Goal: Task Accomplishment & Management: Use online tool/utility

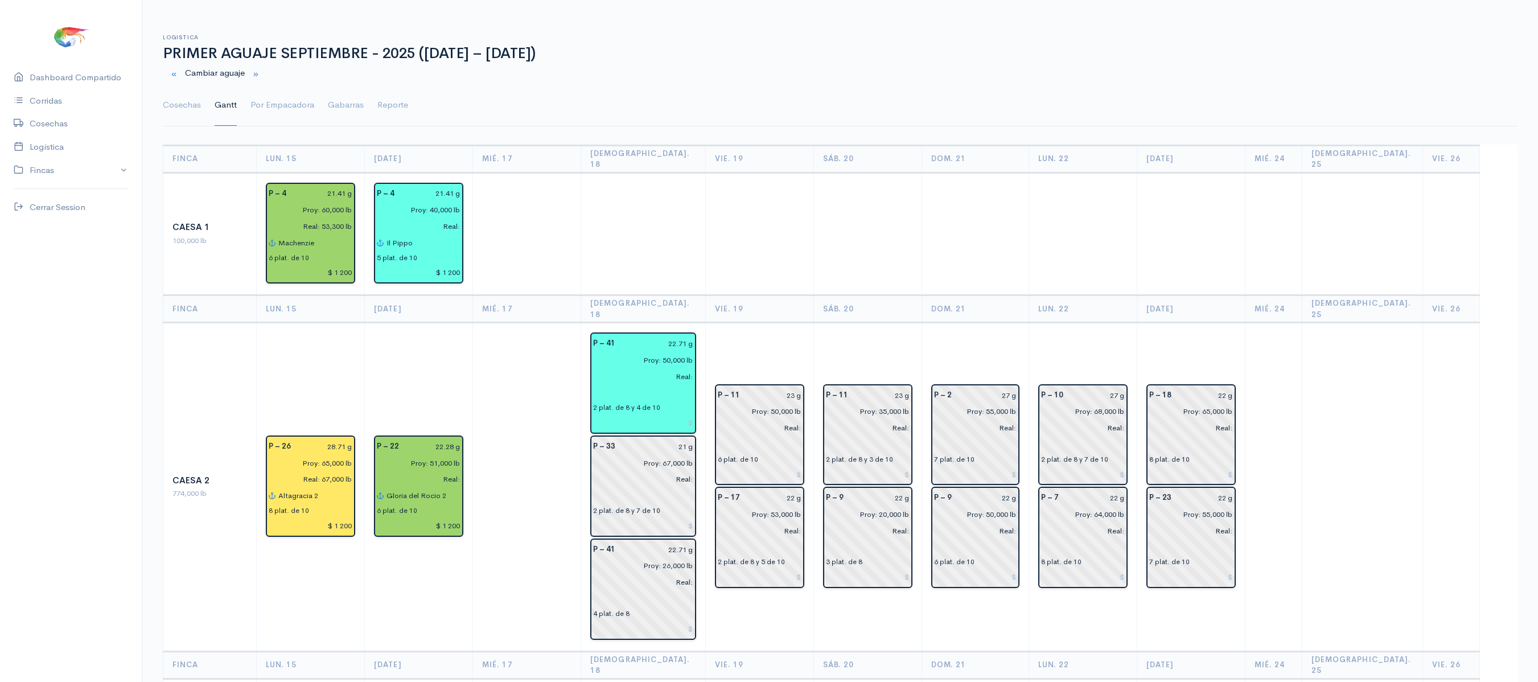
click at [489, 351] on td at bounding box center [527, 487] width 108 height 328
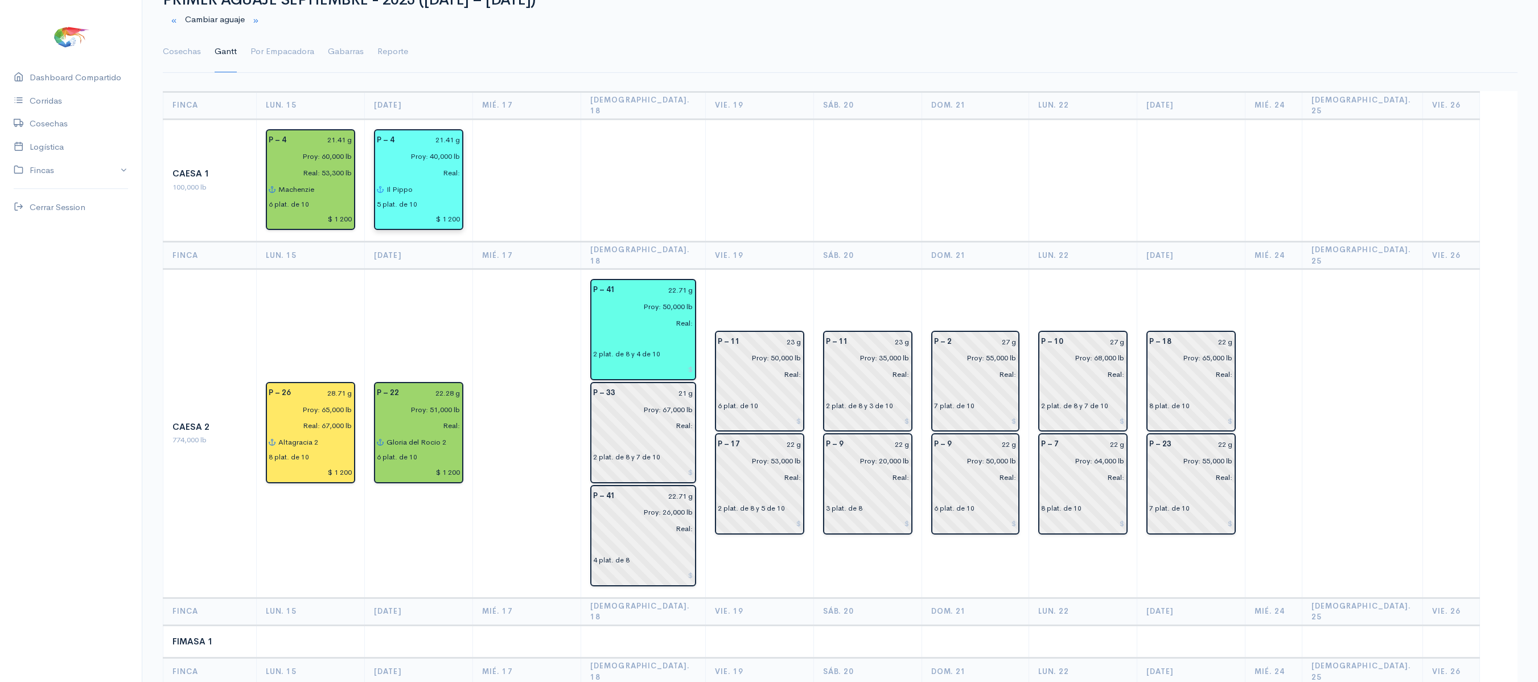
scroll to position [55, 0]
click at [460, 163] on input "Real:" at bounding box center [415, 171] width 90 height 17
type input "Real: 34,150 lb"
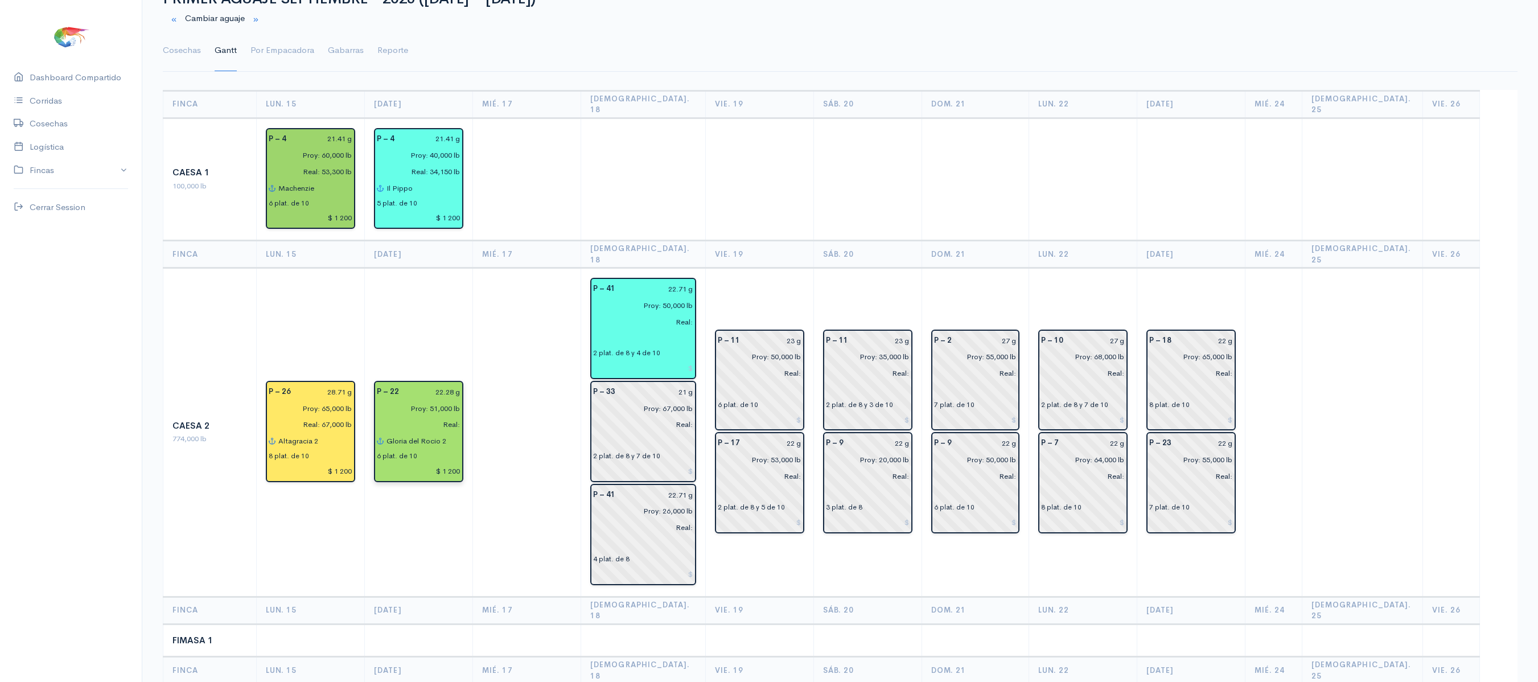
click at [460, 417] on input "Real:" at bounding box center [415, 425] width 90 height 17
type input "Real: 50,950 lb"
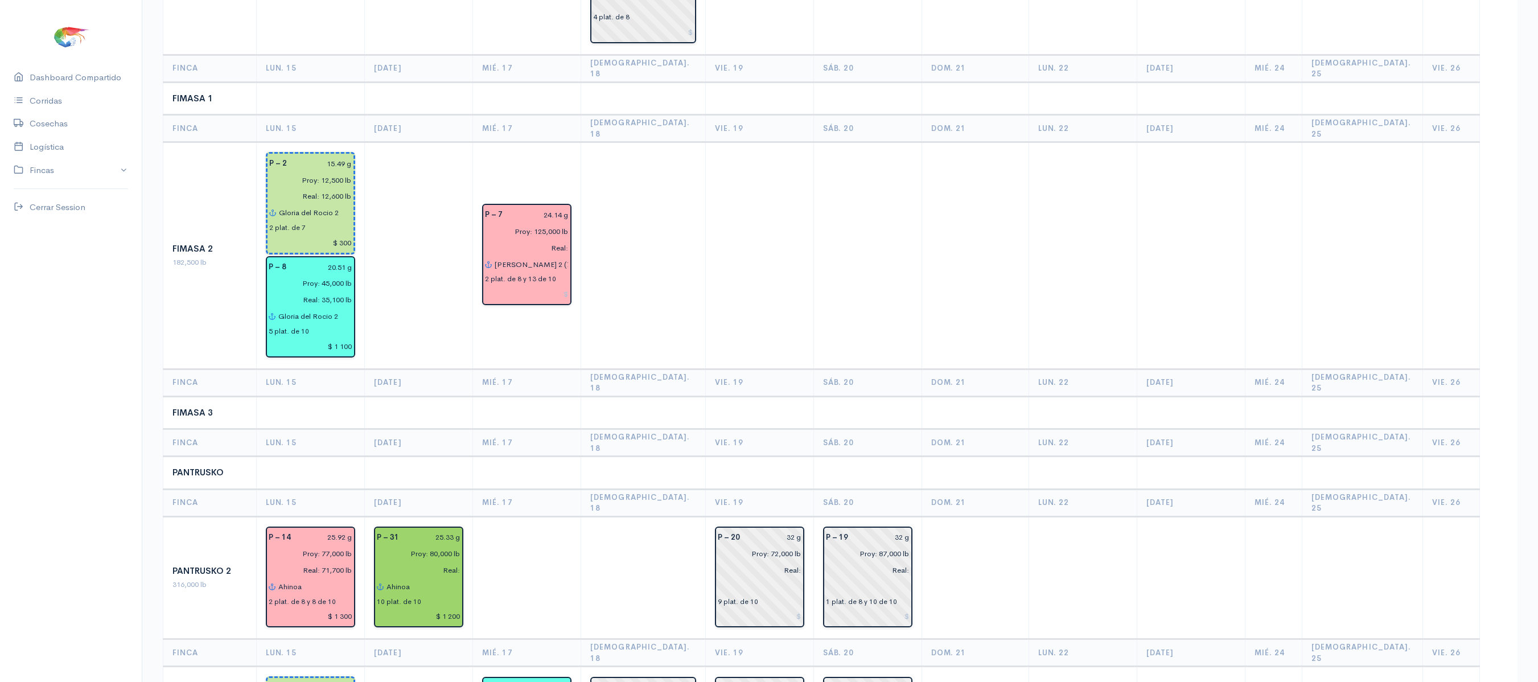
scroll to position [598, 0]
click at [458, 561] on input "Real:" at bounding box center [415, 569] width 90 height 17
type input "Real: 78,650 lb"
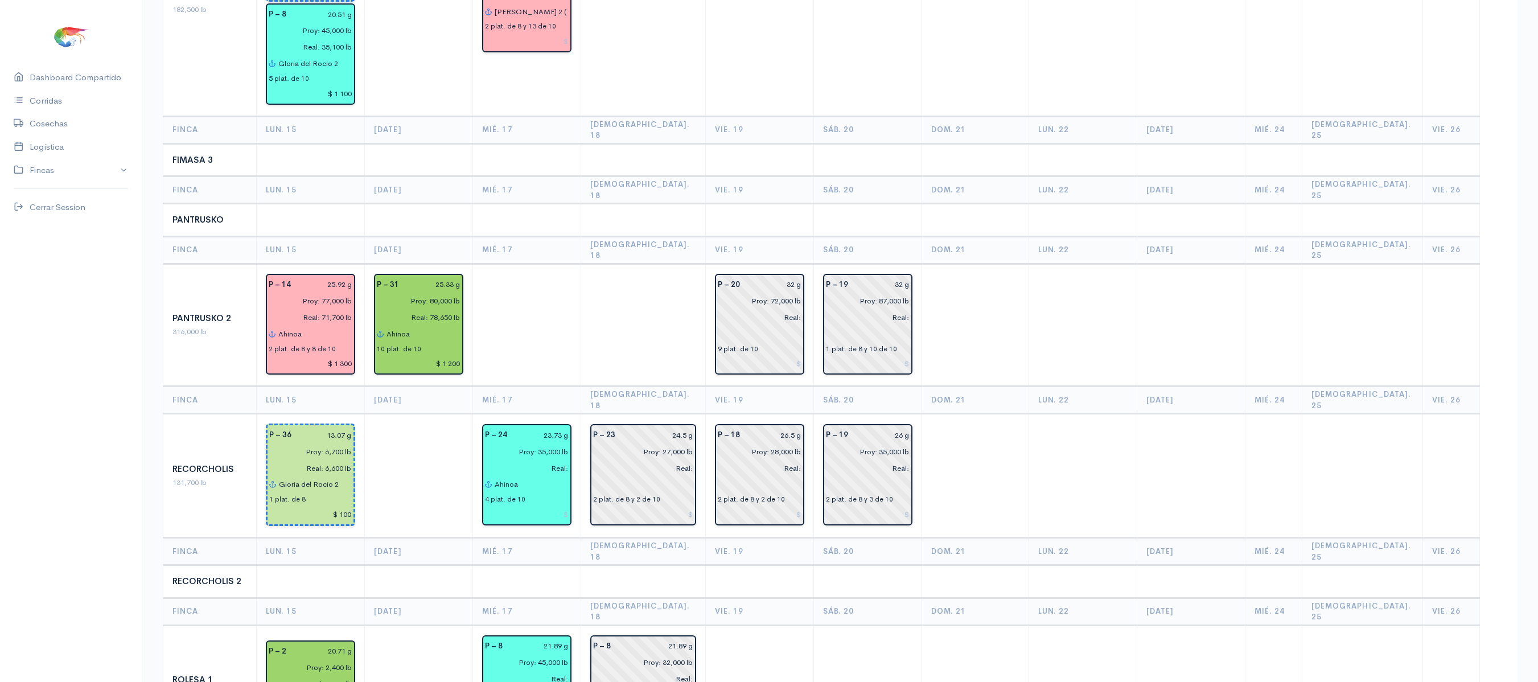
scroll to position [782, 0]
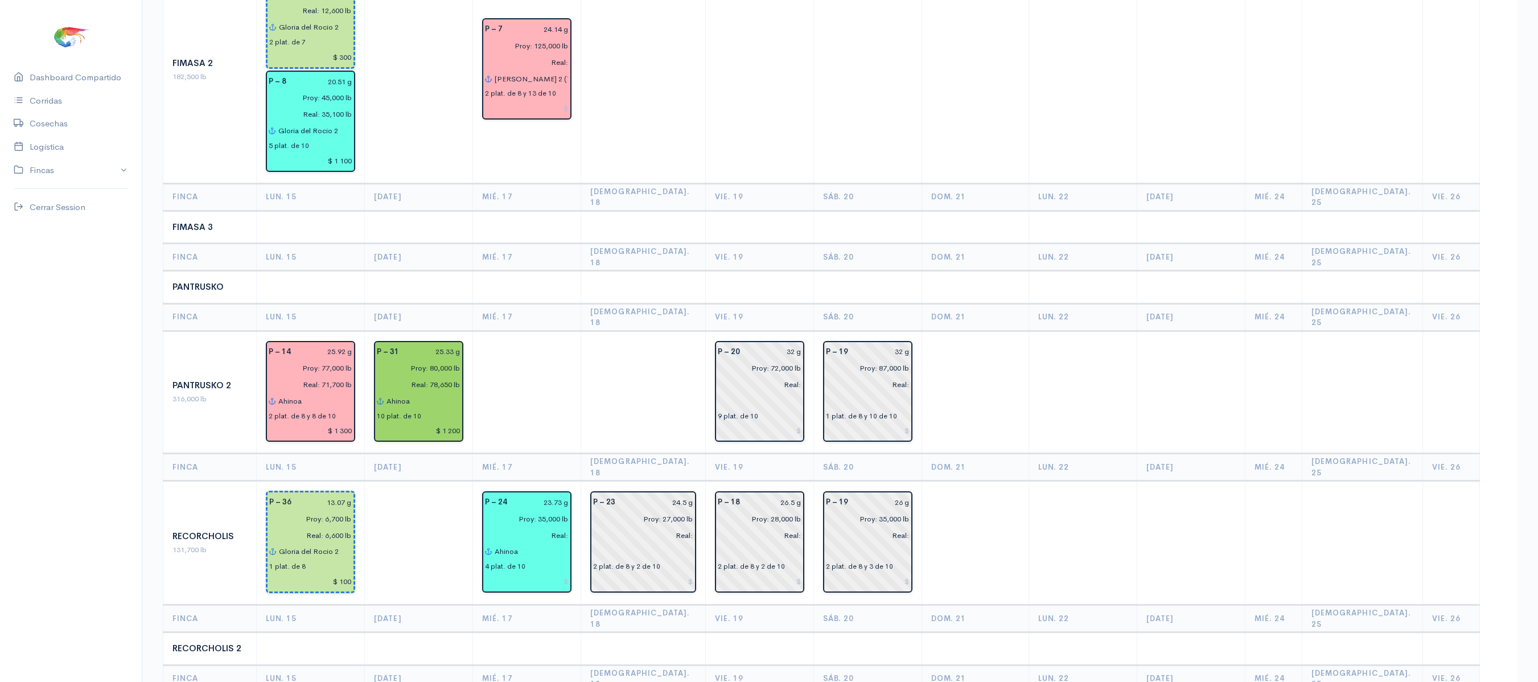
click at [401, 481] on td at bounding box center [419, 543] width 108 height 124
click at [688, 331] on td at bounding box center [643, 392] width 124 height 123
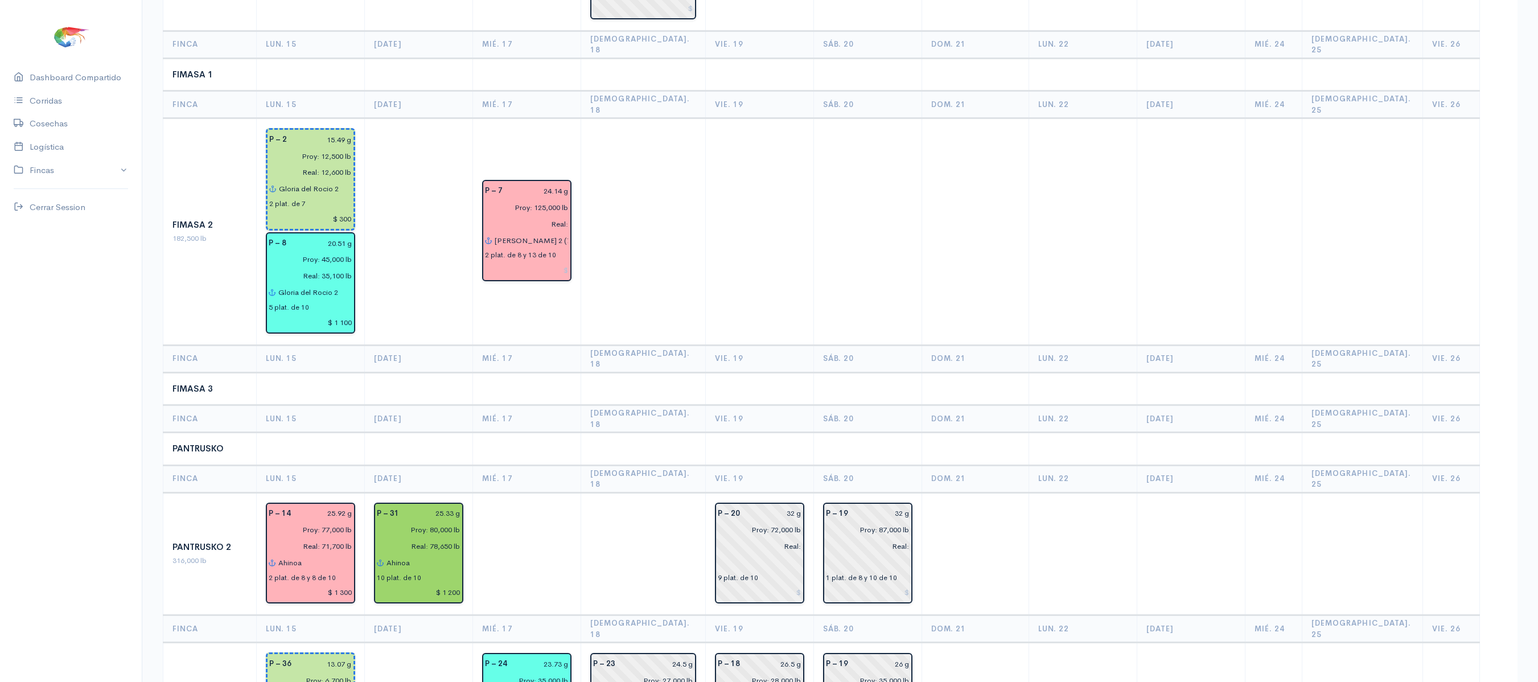
scroll to position [619, 0]
click at [765, 275] on td at bounding box center [759, 233] width 108 height 227
click at [521, 346] on th "Mié. 17" at bounding box center [527, 359] width 108 height 27
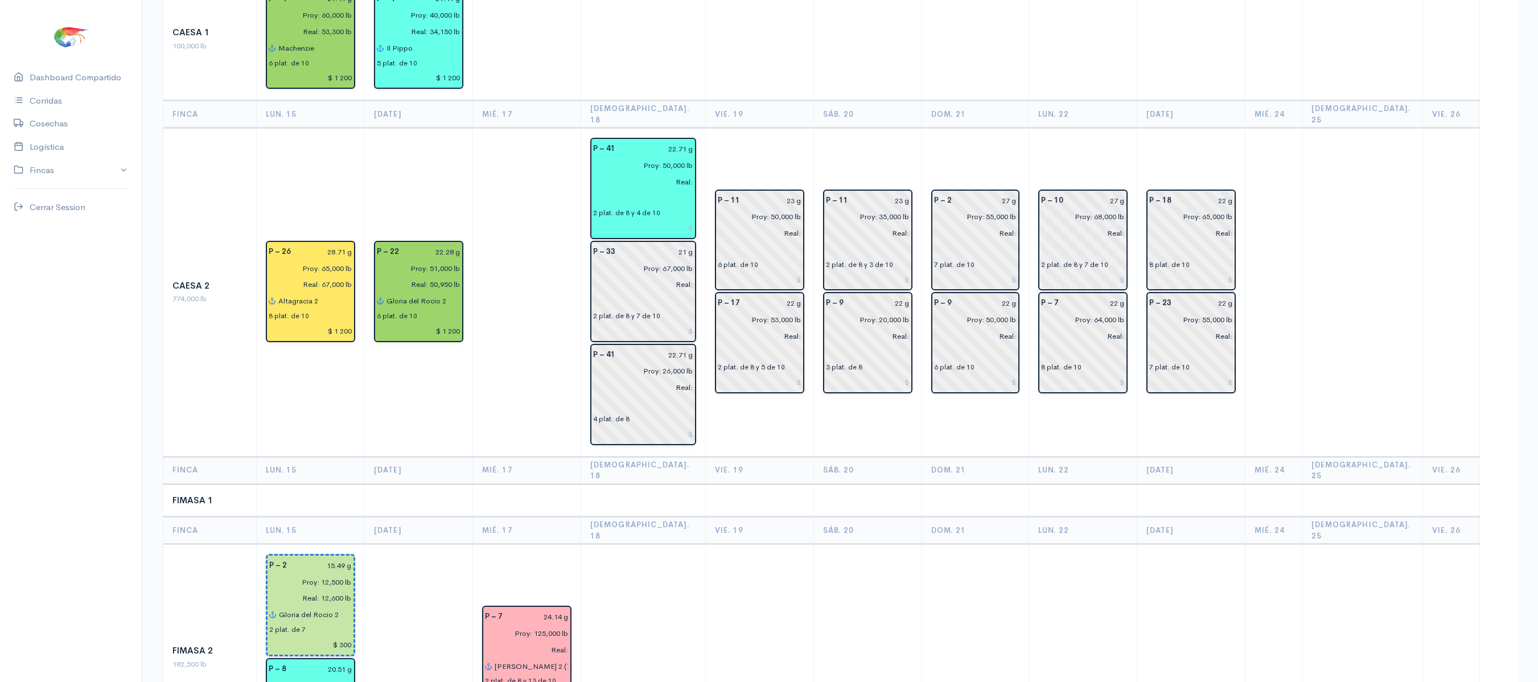
scroll to position [137, 0]
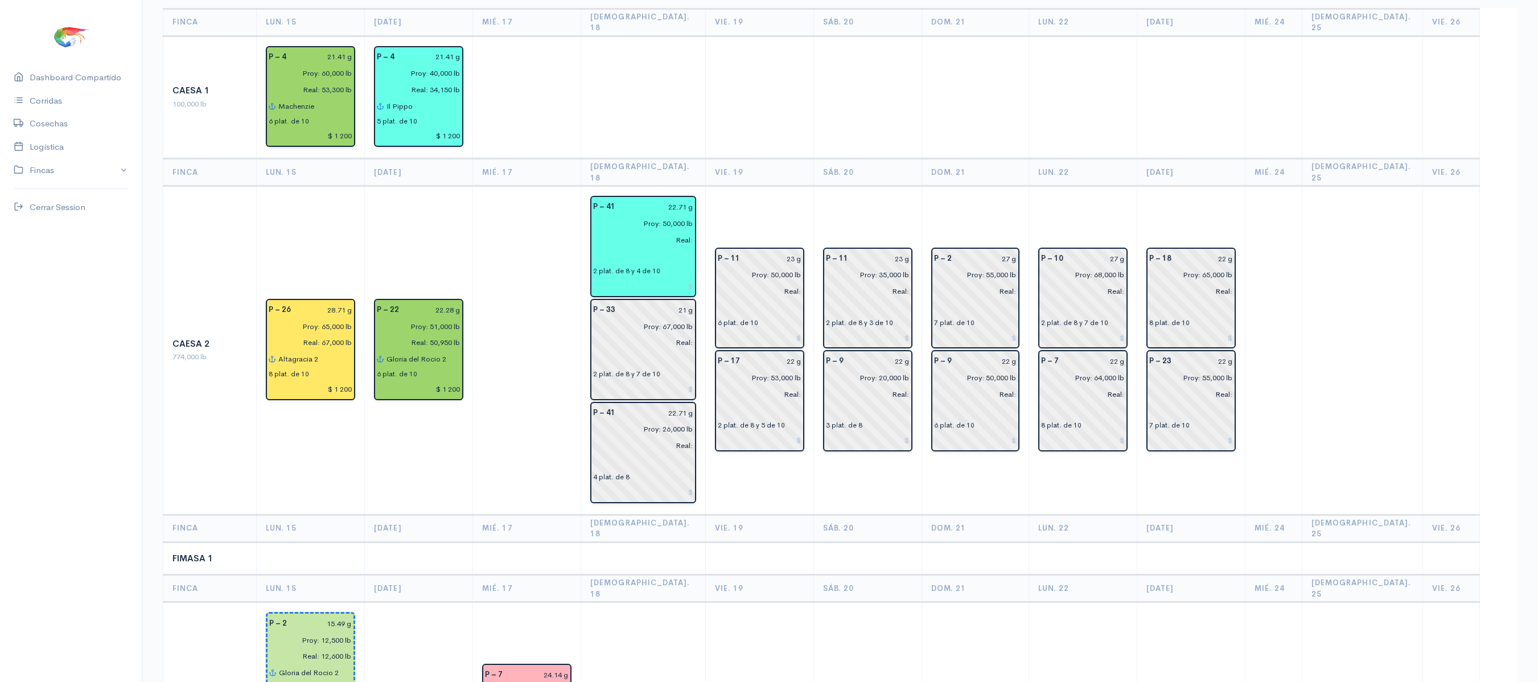
click at [705, 141] on td at bounding box center [643, 97] width 124 height 123
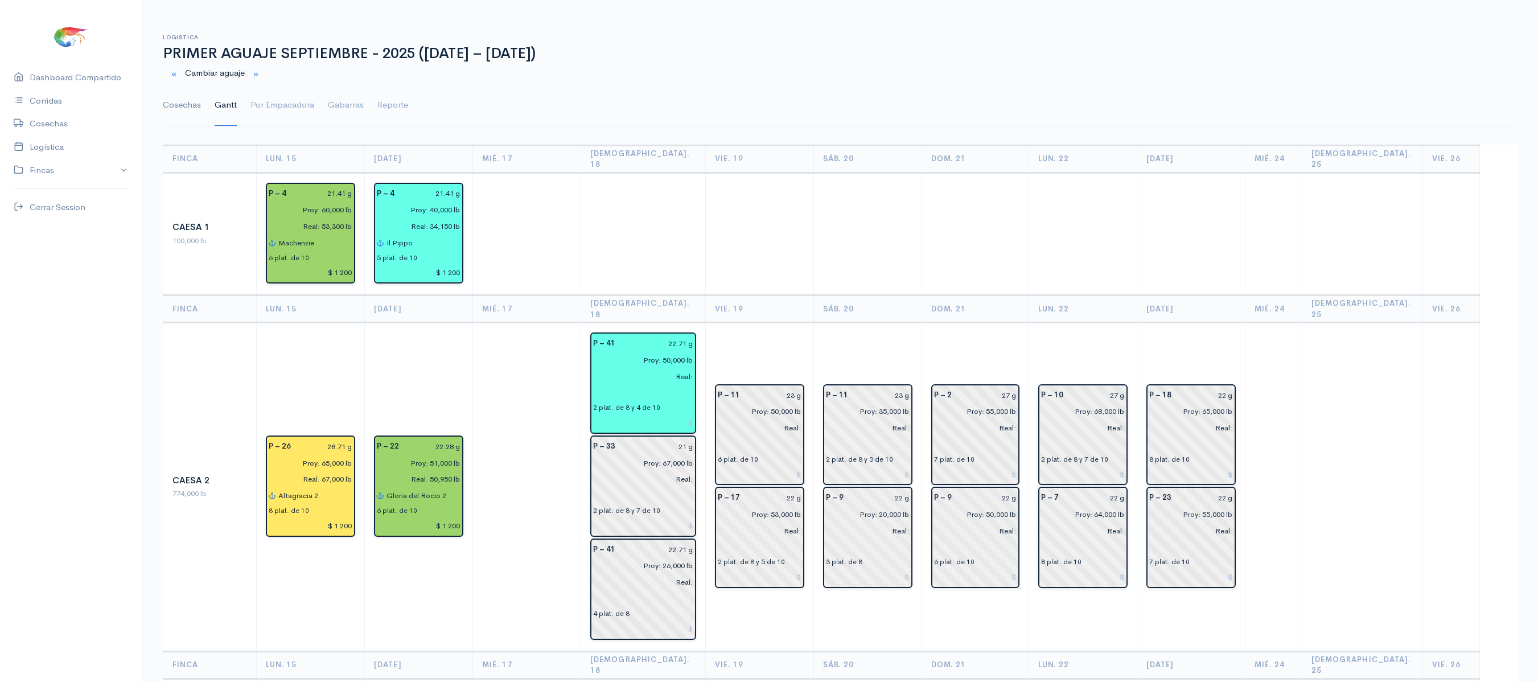
click at [188, 107] on link "Cosechas" at bounding box center [182, 105] width 38 height 41
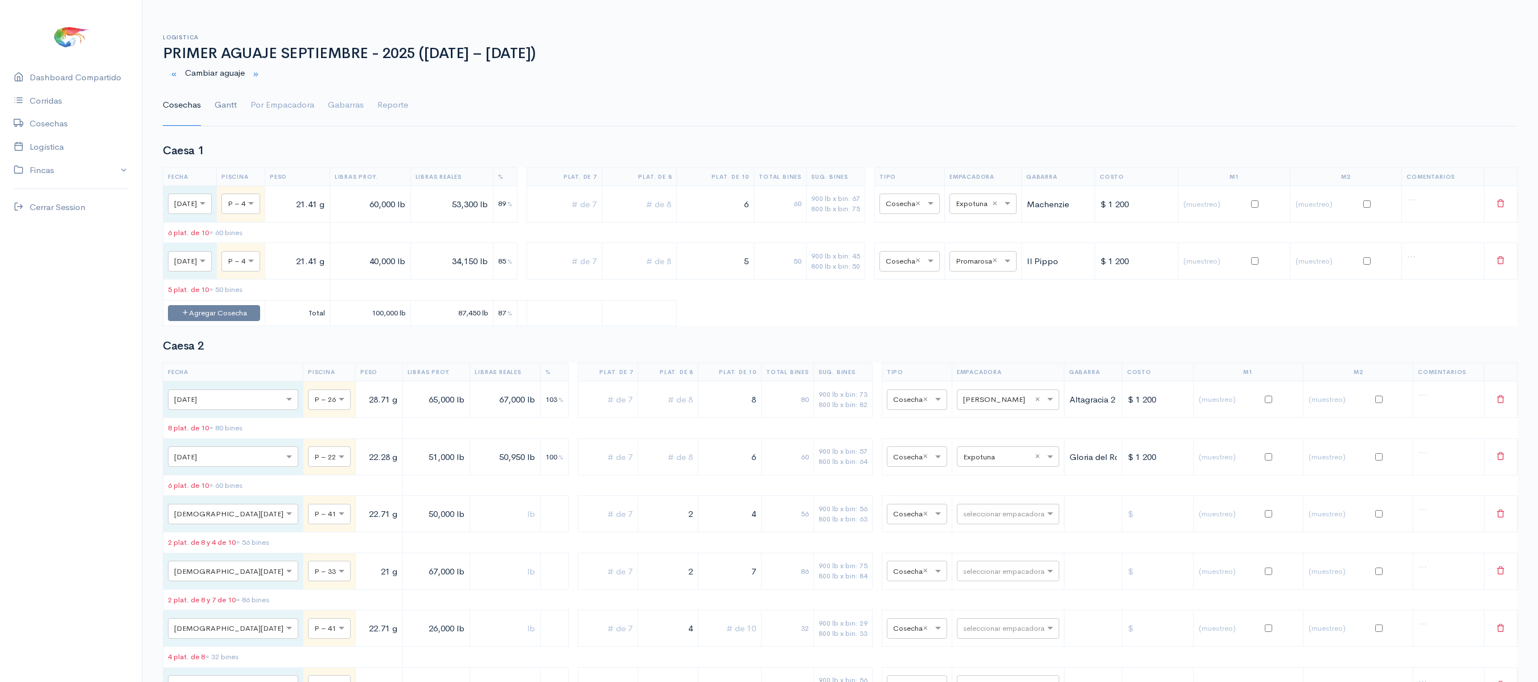
click at [228, 96] on link "Gantt" at bounding box center [226, 105] width 22 height 41
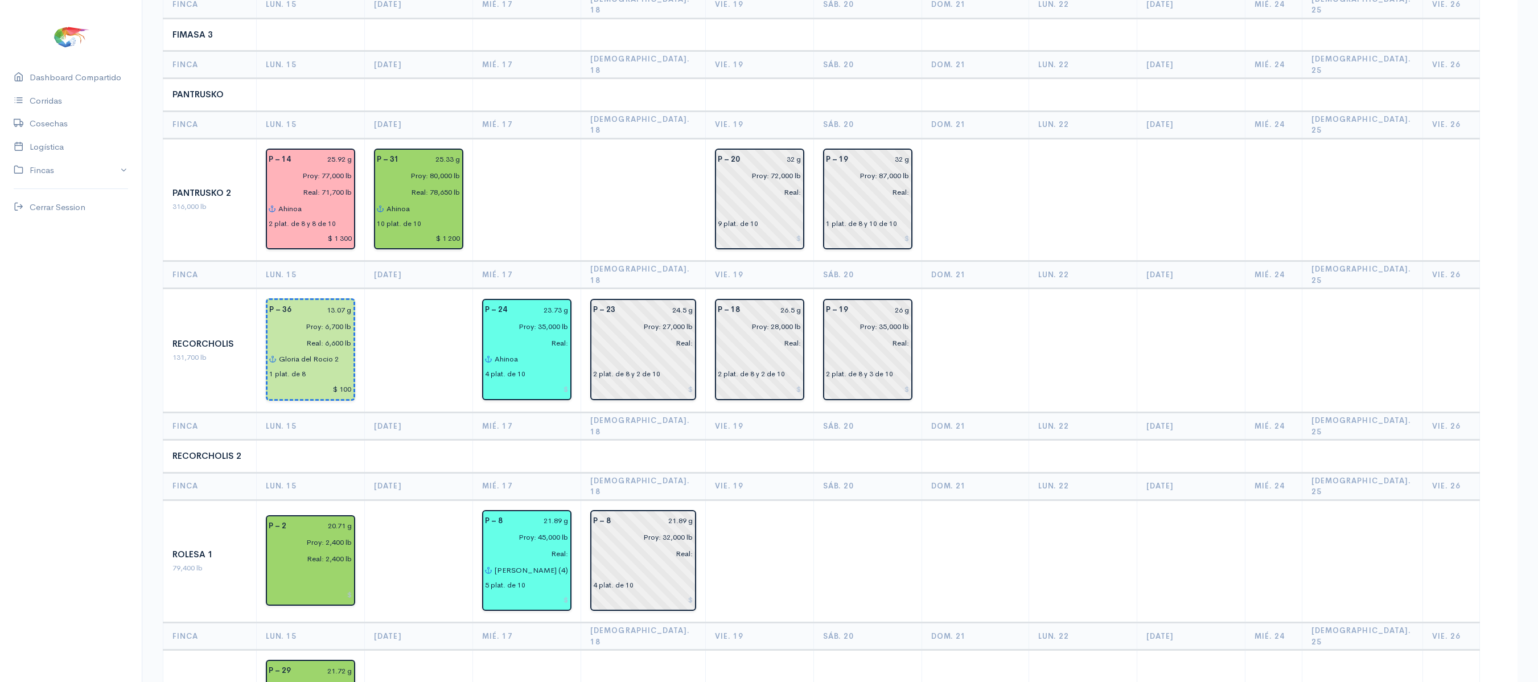
scroll to position [1086, 0]
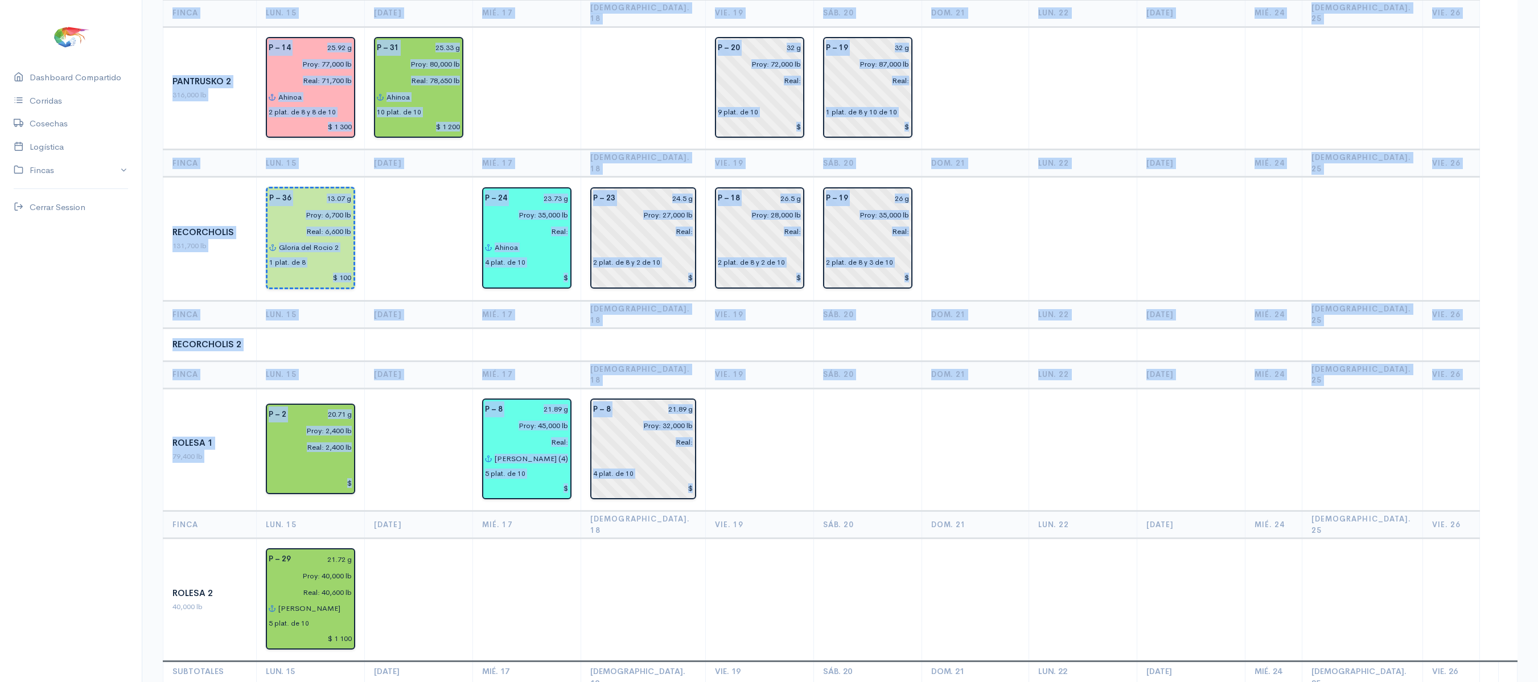
drag, startPoint x: 882, startPoint y: 397, endPoint x: 1075, endPoint y: 735, distance: 389.0
click at [1095, 538] on td at bounding box center [1083, 599] width 108 height 123
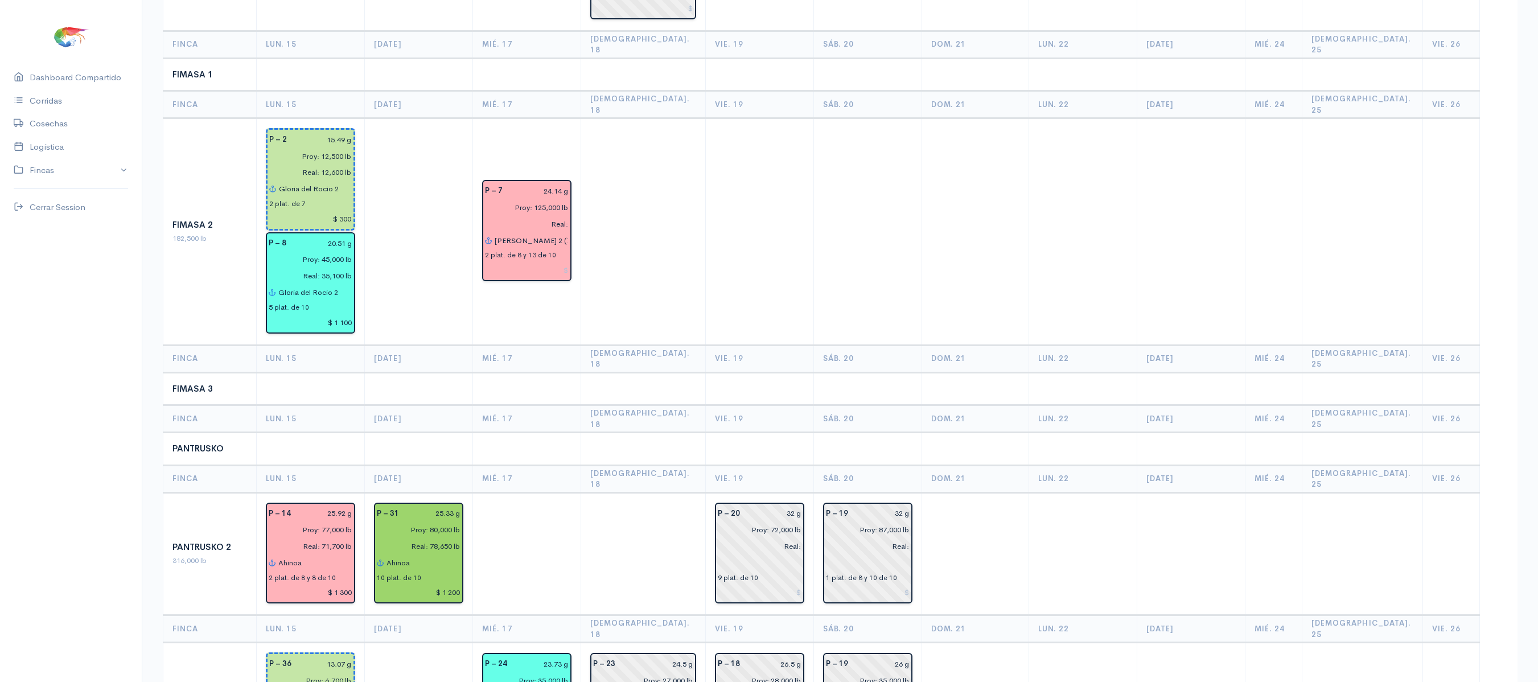
scroll to position [622, 0]
click at [569, 231] on input "[PERSON_NAME] 2 (7) - [PERSON_NAME] (8)" at bounding box center [531, 239] width 75 height 17
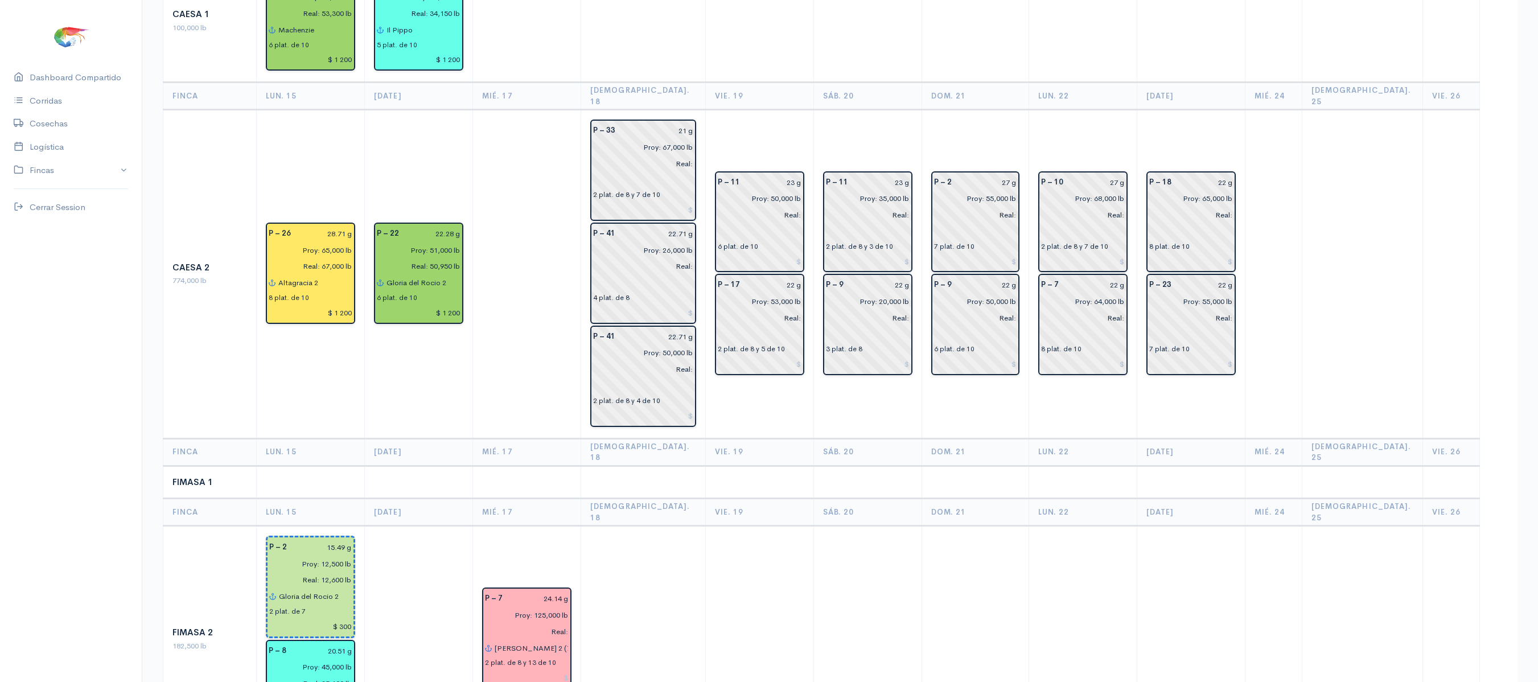
scroll to position [212, 0]
click at [670, 84] on th "[DEMOGRAPHIC_DATA]. 18" at bounding box center [643, 97] width 124 height 27
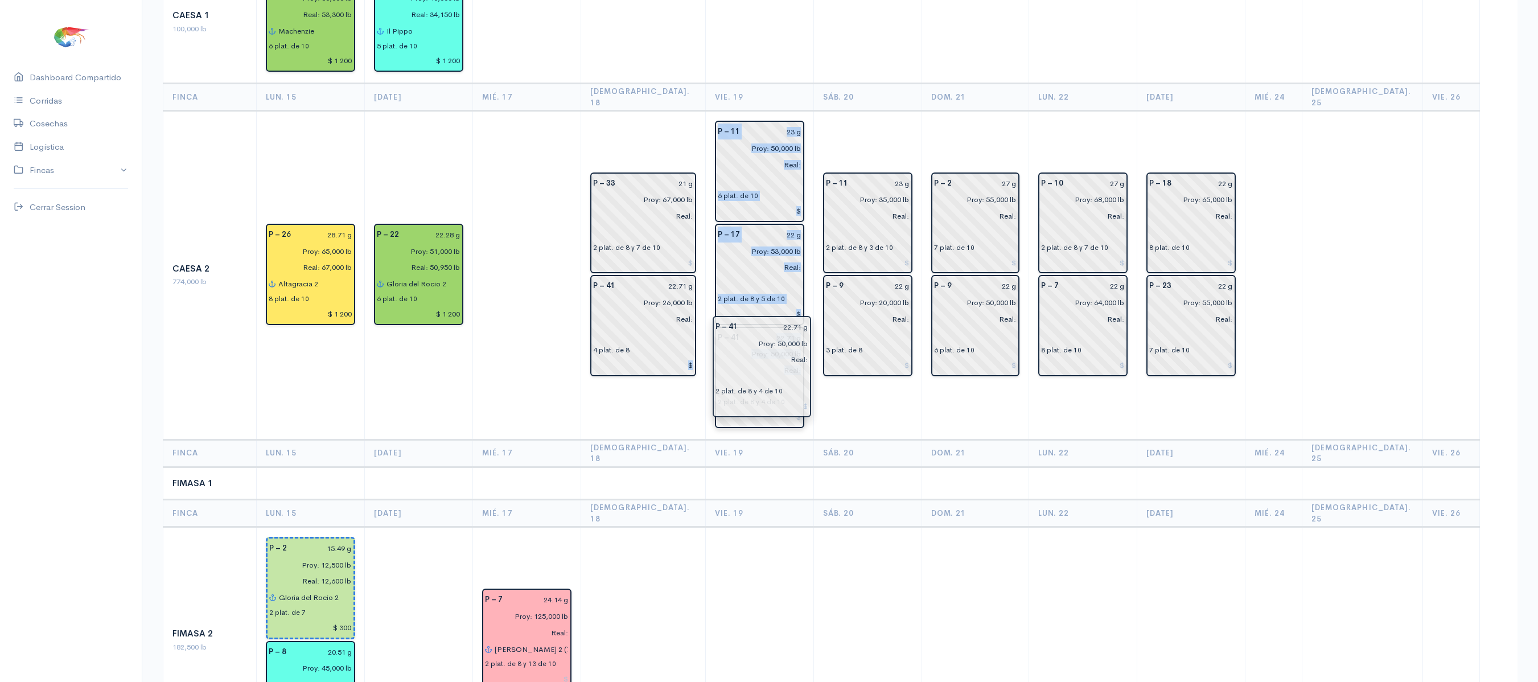
drag, startPoint x: 648, startPoint y: 349, endPoint x: 750, endPoint y: 360, distance: 103.0
click at [846, 384] on td "P – 11 23 g Proy: 35,000 lb Real: 2 plat. de 8 y 3 de 10 P – 9 22 g Proy: 20,00…" at bounding box center [867, 275] width 108 height 328
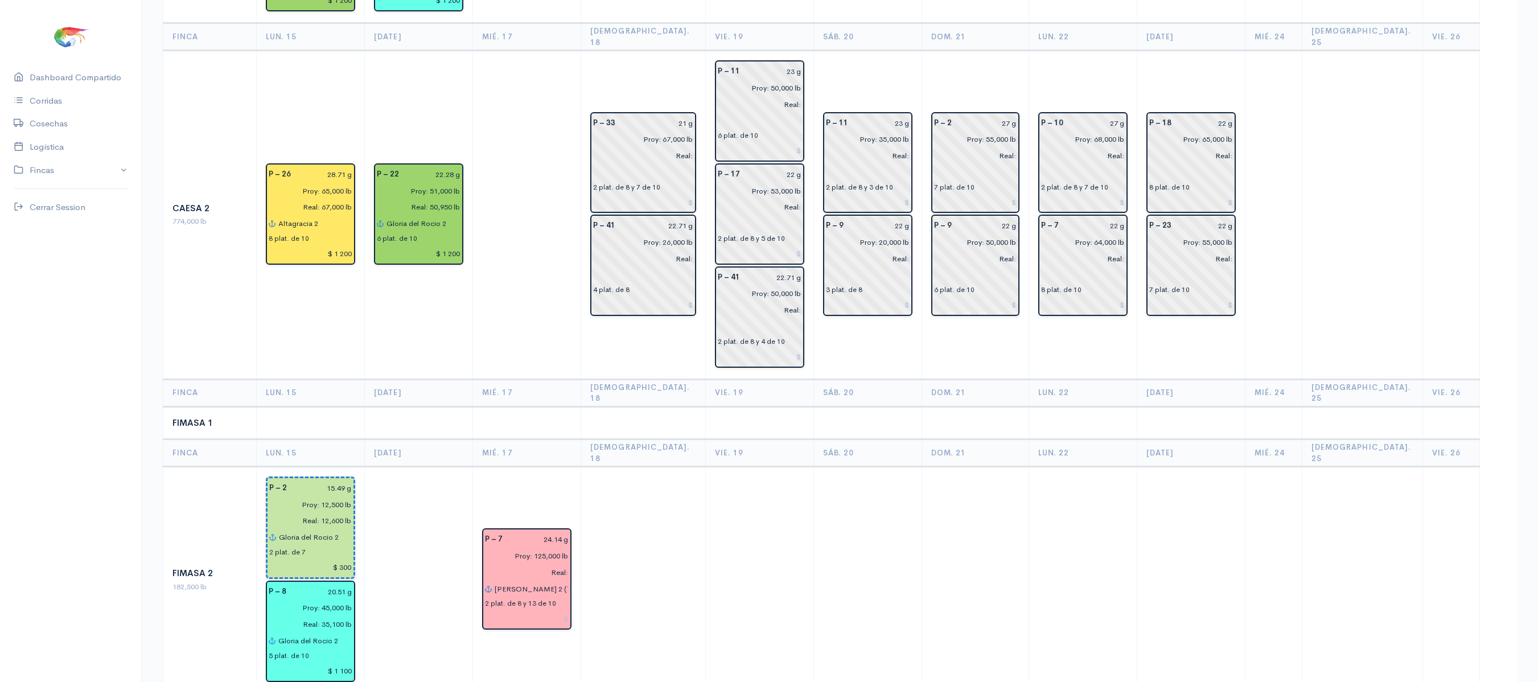
scroll to position [271, 0]
click at [859, 52] on td "P – 11 23 g Proy: 35,000 lb Real: 2 plat. de 8 y 3 de 10 P – 9 22 g Proy: 20,00…" at bounding box center [867, 216] width 108 height 328
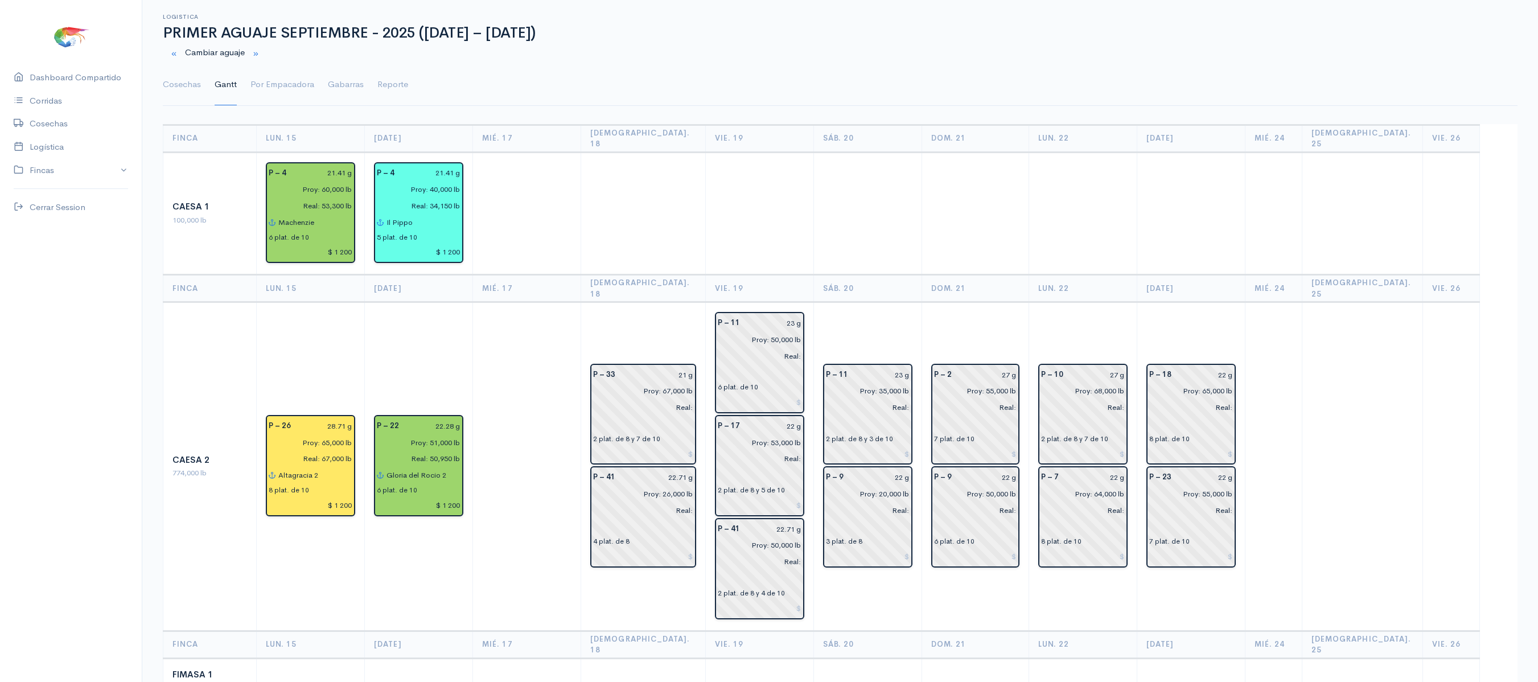
scroll to position [19, 0]
drag, startPoint x: 610, startPoint y: 131, endPoint x: 651, endPoint y: 133, distance: 41.0
click at [651, 133] on th "[DEMOGRAPHIC_DATA]. 18" at bounding box center [643, 139] width 124 height 27
drag, startPoint x: 730, startPoint y: 130, endPoint x: 751, endPoint y: 131, distance: 21.7
click at [751, 131] on th "Vie. 19" at bounding box center [759, 139] width 108 height 27
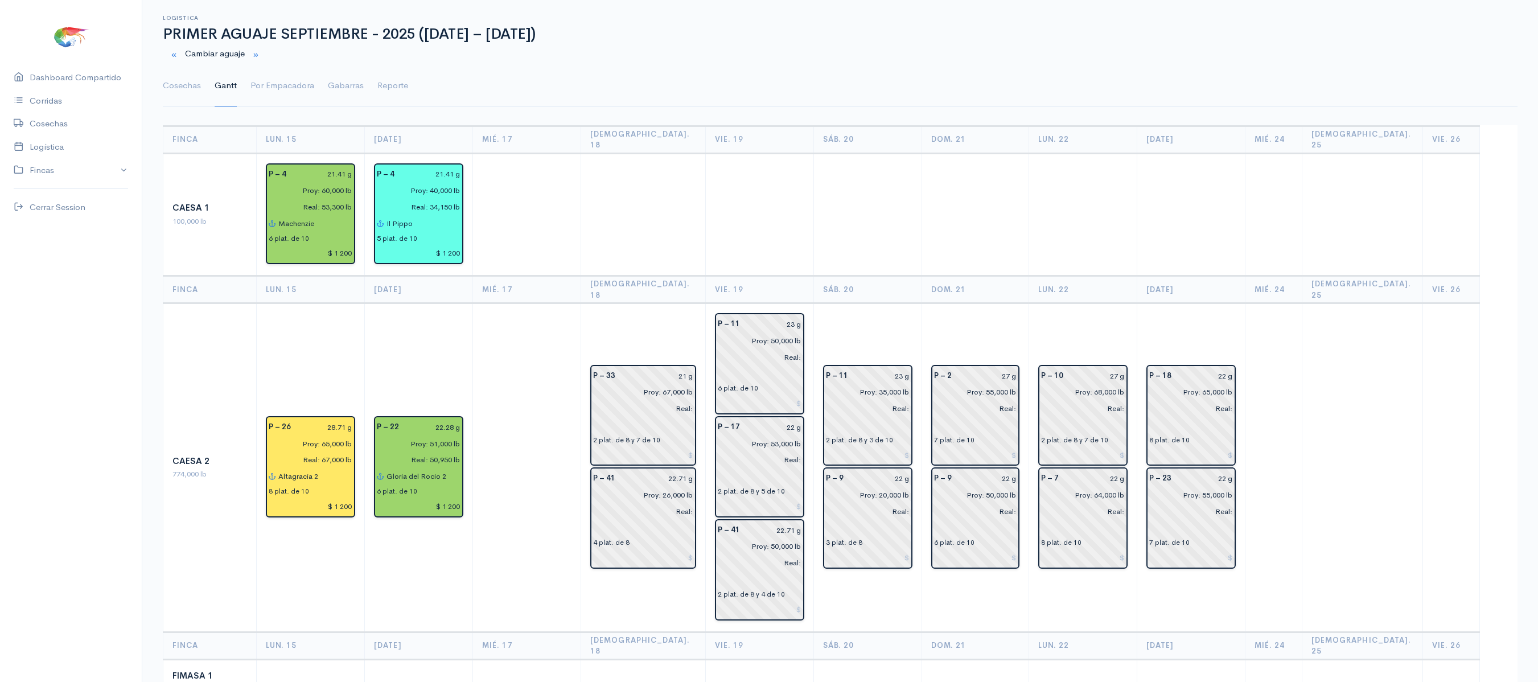
drag, startPoint x: 756, startPoint y: 130, endPoint x: 684, endPoint y: 130, distance: 71.7
drag, startPoint x: 684, startPoint y: 130, endPoint x: 665, endPoint y: 63, distance: 69.9
click at [665, 63] on div "Cambiar aguaje" at bounding box center [840, 54] width 1368 height 23
click at [609, 135] on th "[DEMOGRAPHIC_DATA]. 18" at bounding box center [643, 139] width 124 height 27
drag, startPoint x: 612, startPoint y: 134, endPoint x: 642, endPoint y: 134, distance: 29.6
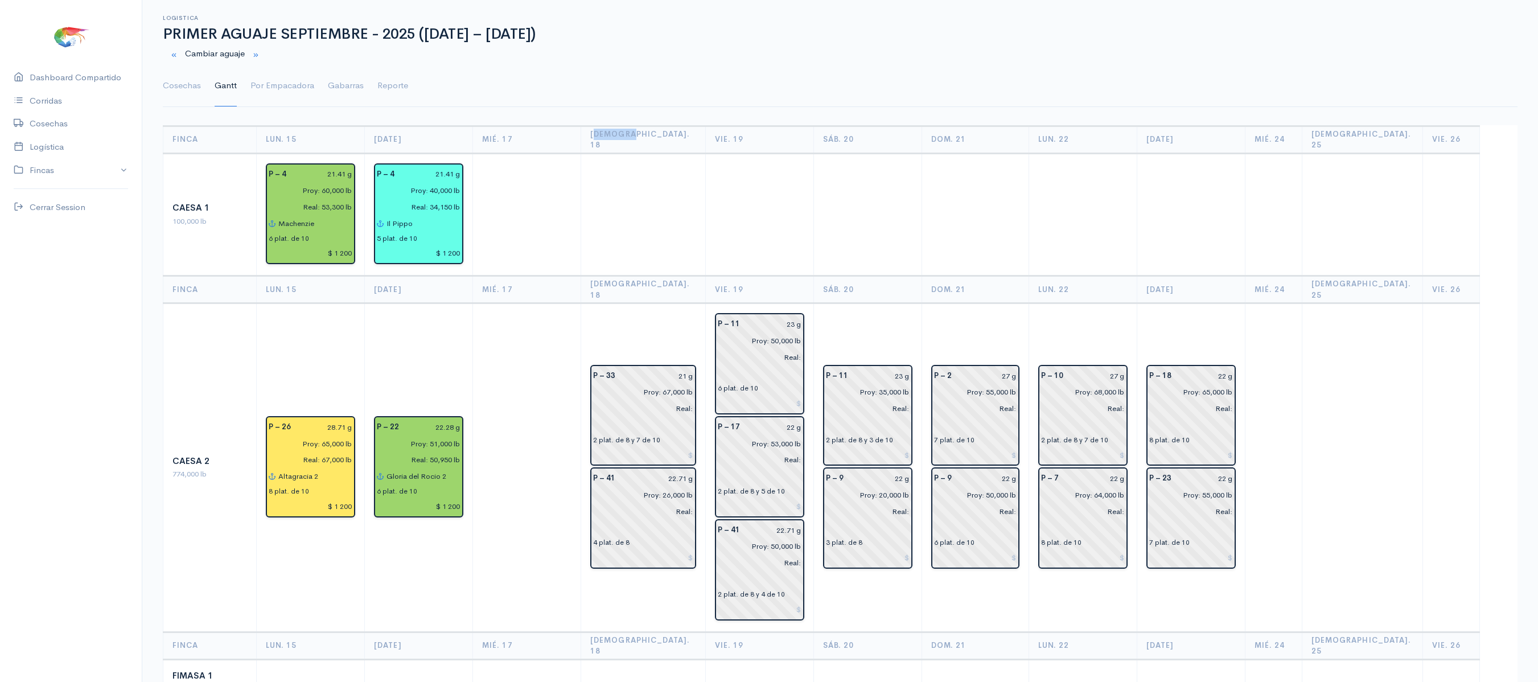
click at [642, 134] on th "[DEMOGRAPHIC_DATA]. 18" at bounding box center [643, 139] width 124 height 27
click at [637, 182] on td at bounding box center [643, 214] width 124 height 123
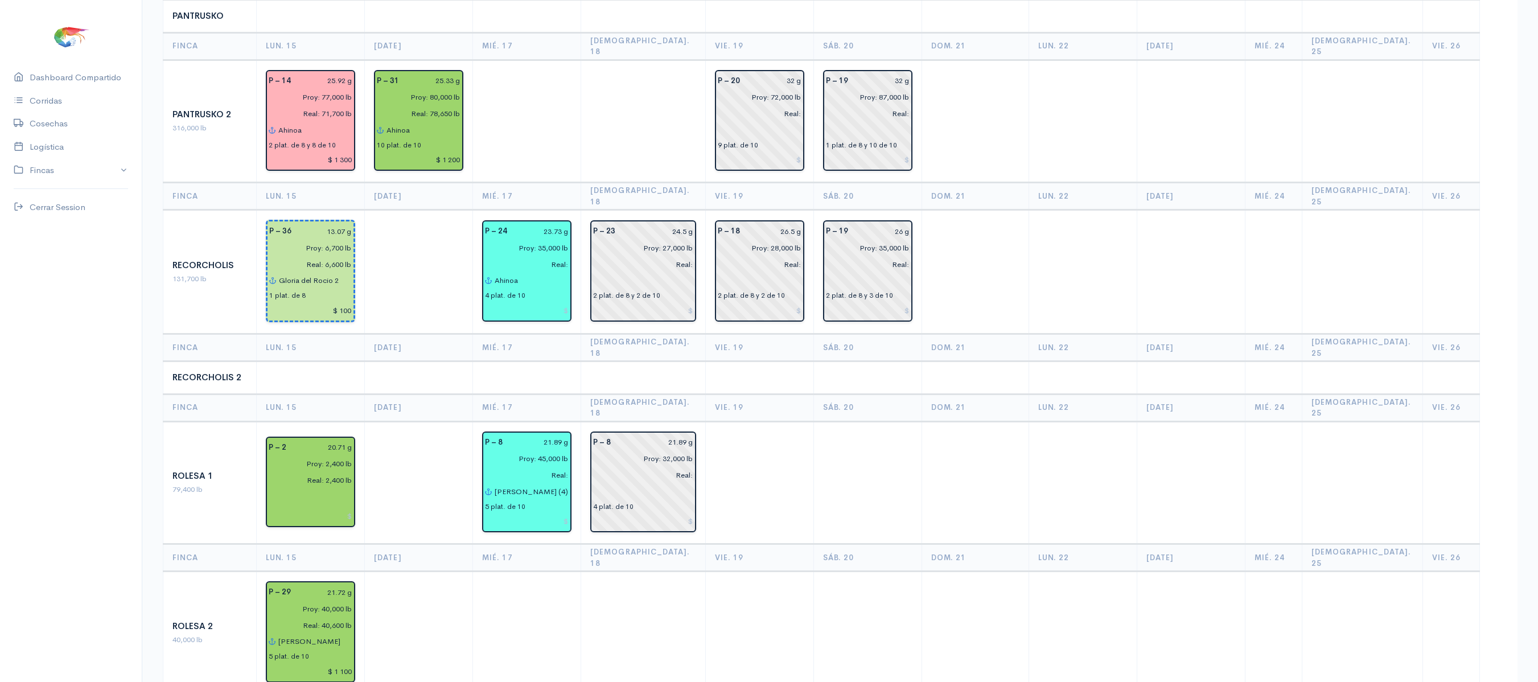
scroll to position [1086, 0]
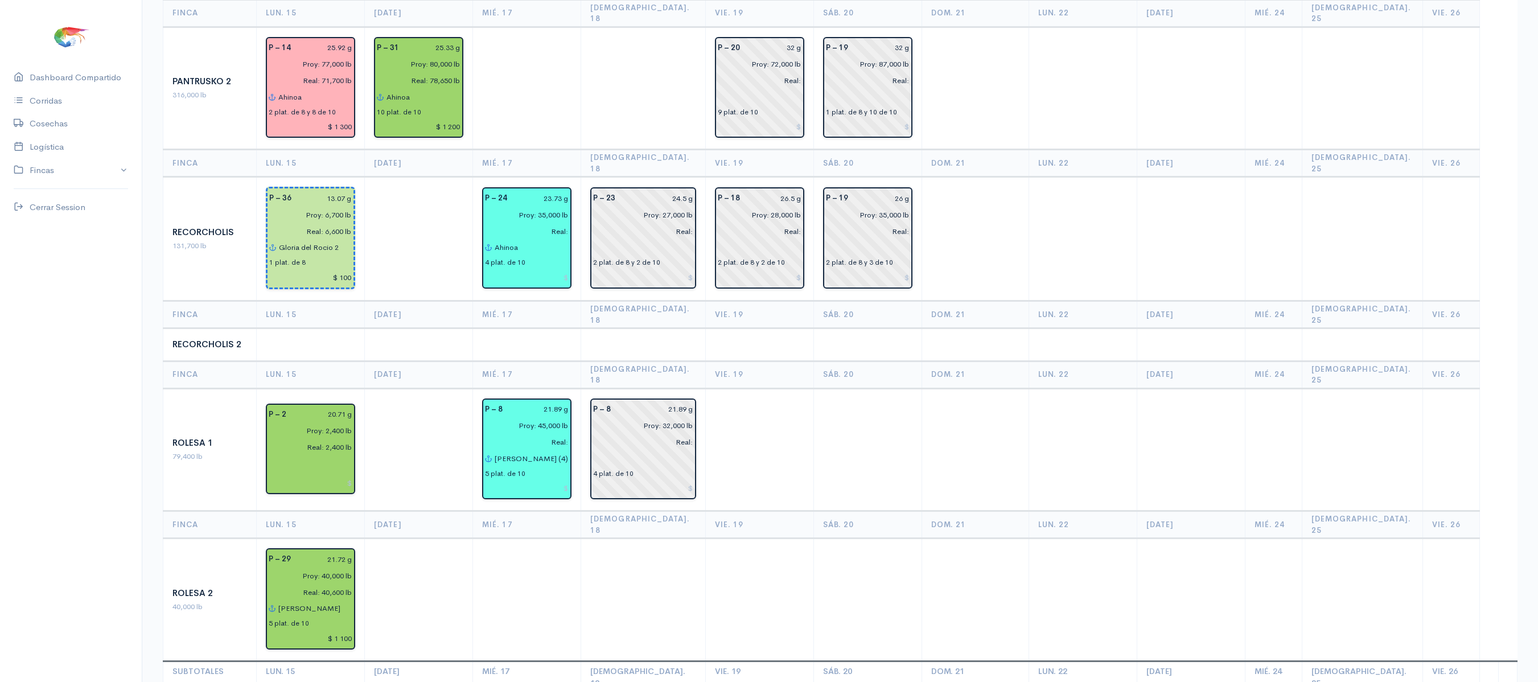
click at [602, 328] on td at bounding box center [643, 344] width 124 height 33
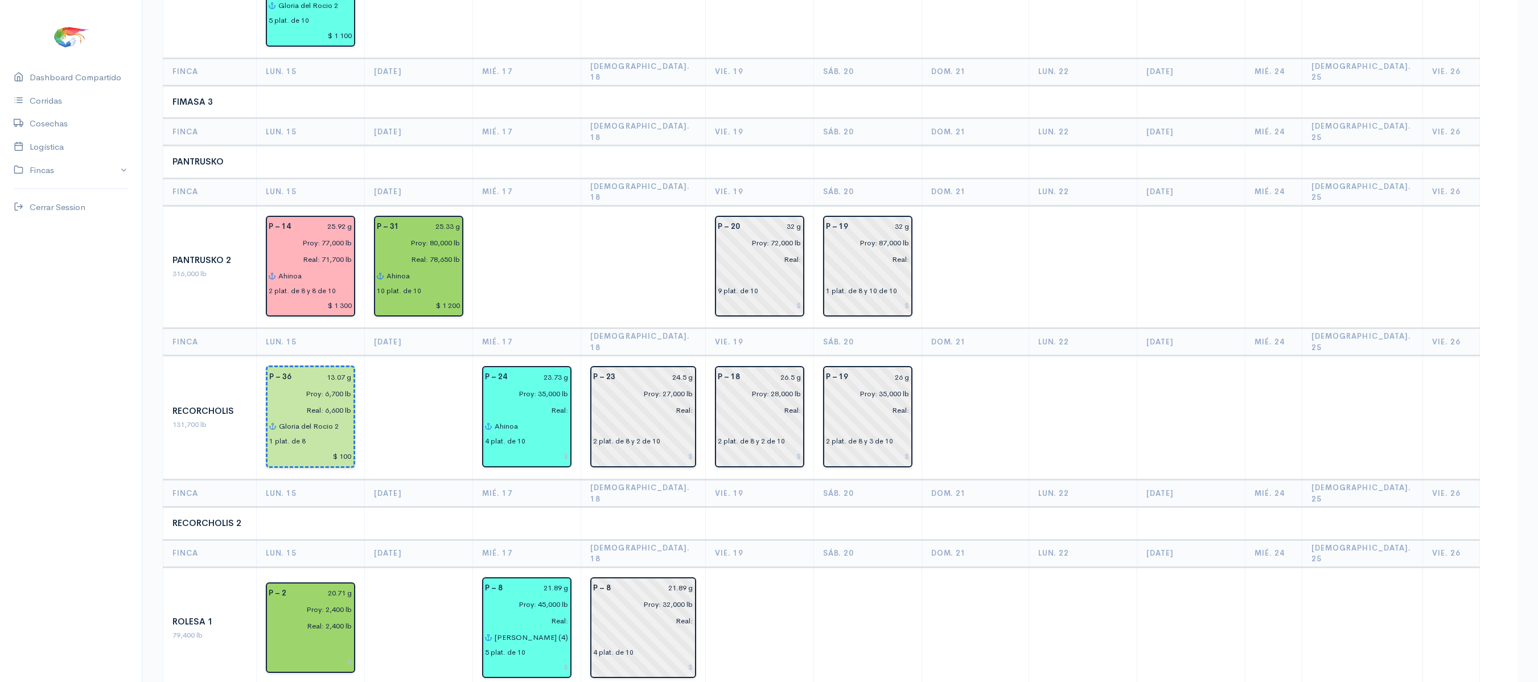
scroll to position [911, 0]
